Goal: Check status: Check status

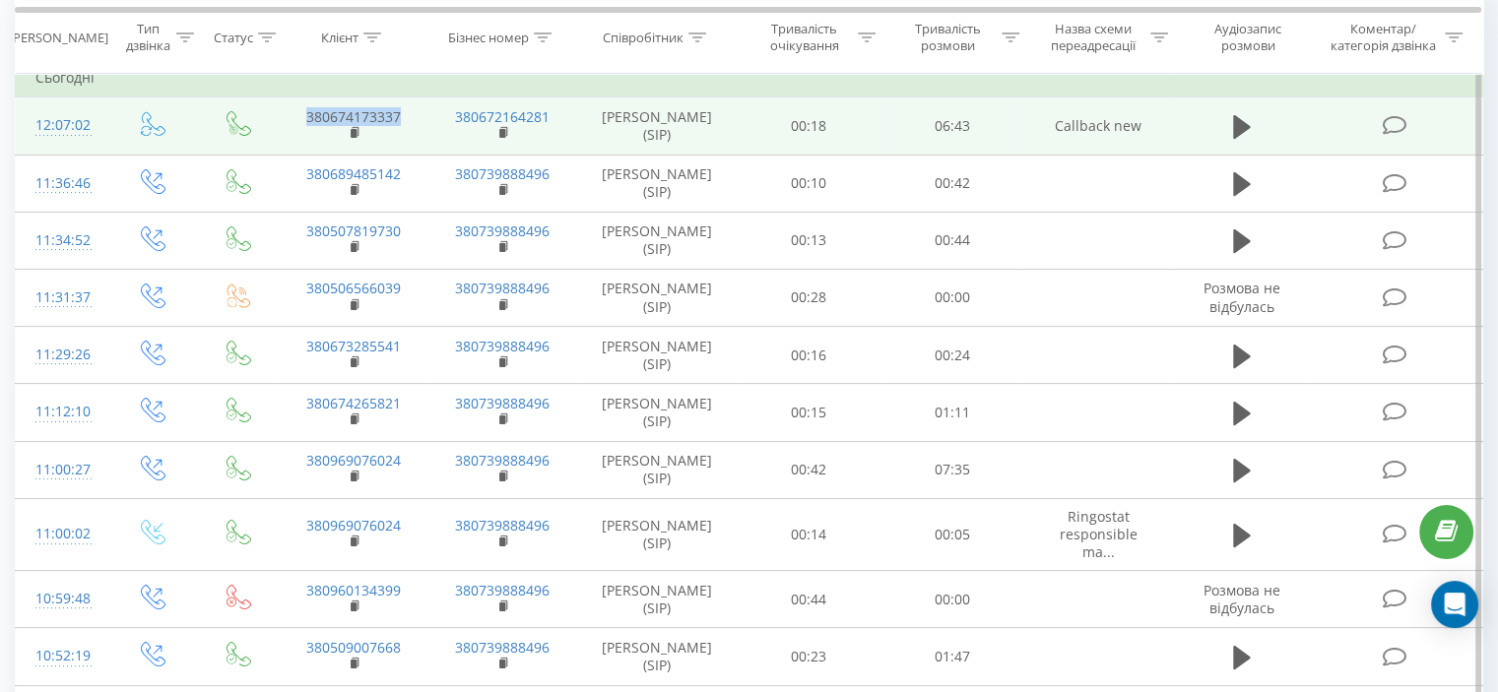
click at [409, 108] on td "380674173337" at bounding box center [353, 125] width 149 height 57
